Goal: Transaction & Acquisition: Purchase product/service

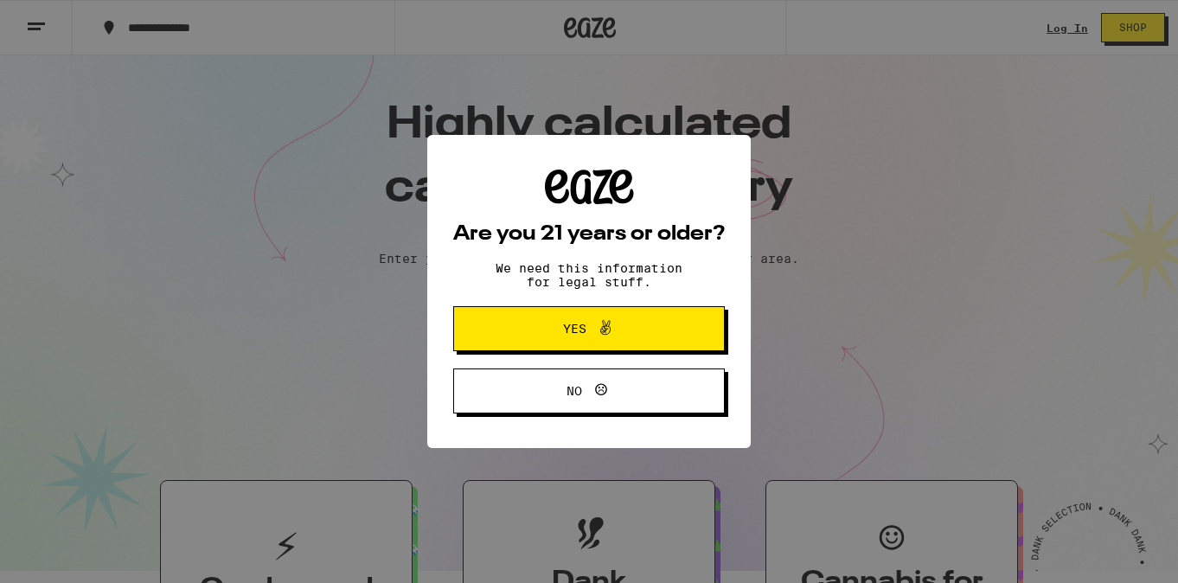
click at [560, 338] on span "Yes" at bounding box center [588, 328] width 131 height 22
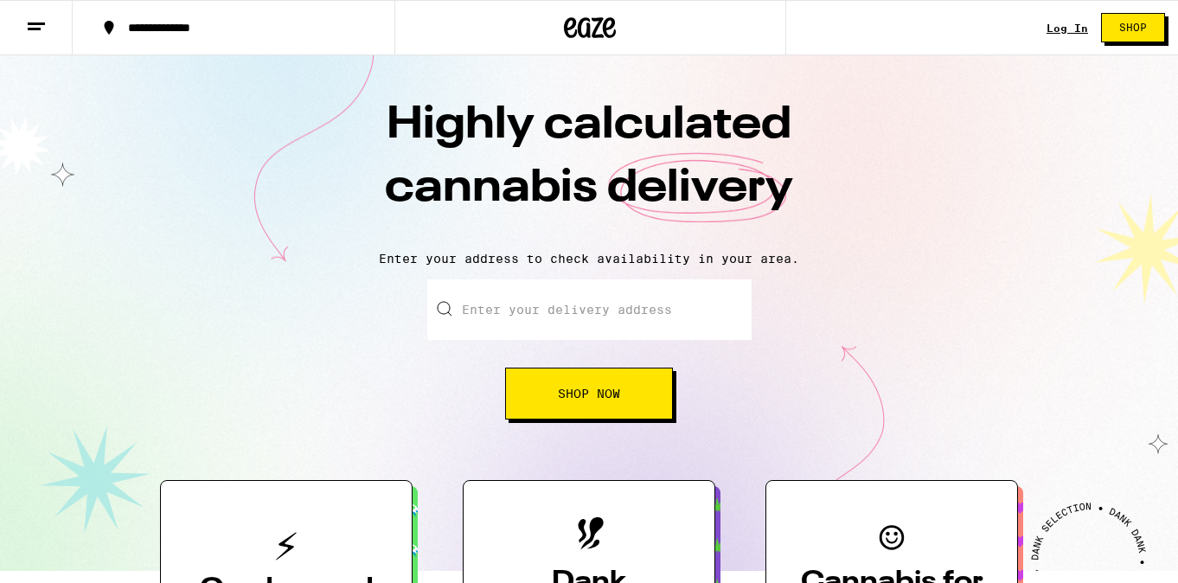
click at [596, 300] on input "Enter your delivery address" at bounding box center [589, 309] width 324 height 61
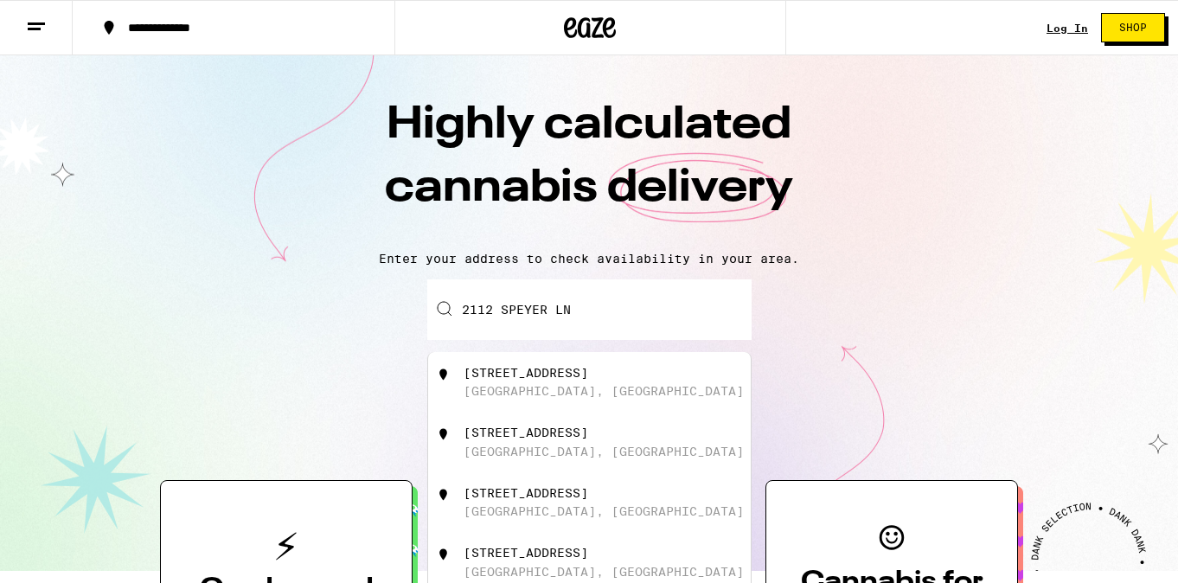
click at [548, 398] on div "[GEOGRAPHIC_DATA], [GEOGRAPHIC_DATA]" at bounding box center [604, 391] width 280 height 14
type input "[STREET_ADDRESS]"
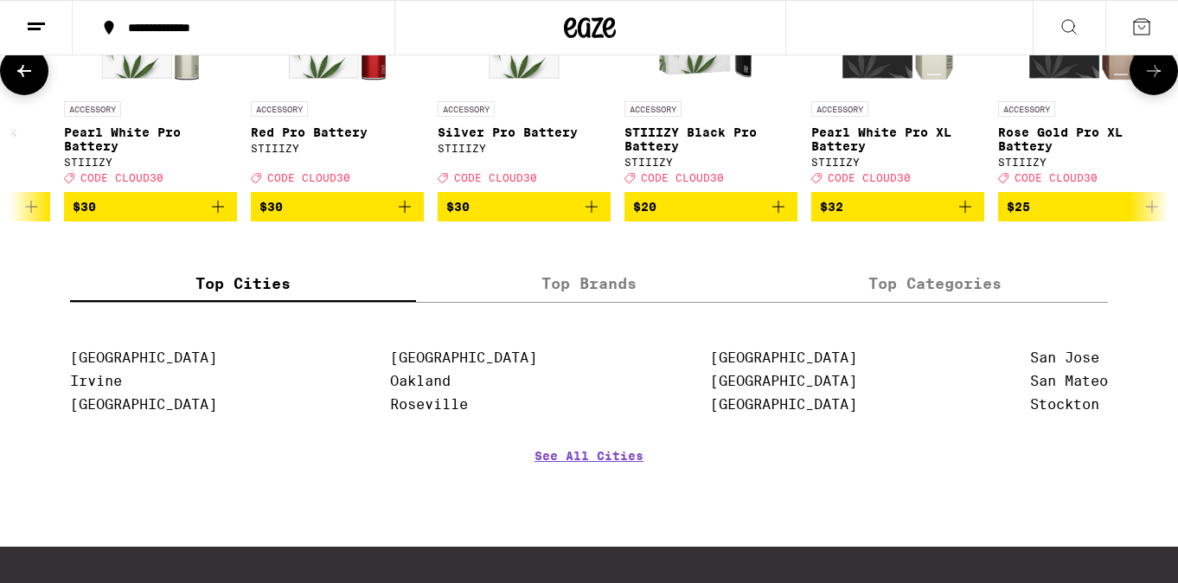
scroll to position [0, 6136]
